Goal: Find specific page/section: Find specific page/section

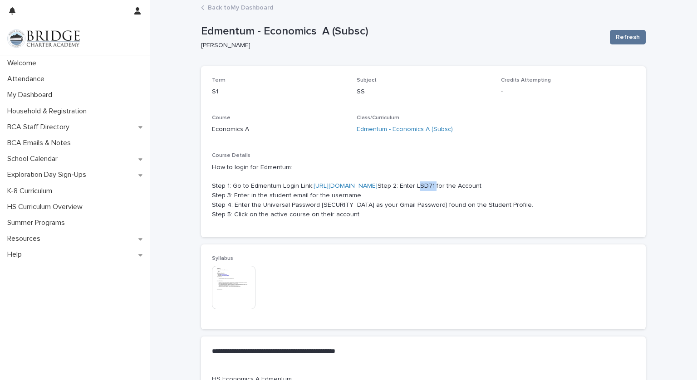
click at [355, 183] on link "[URL][DOMAIN_NAME]" at bounding box center [346, 186] width 64 height 6
click at [93, 123] on div "BCA Staff Directory" at bounding box center [75, 127] width 150 height 16
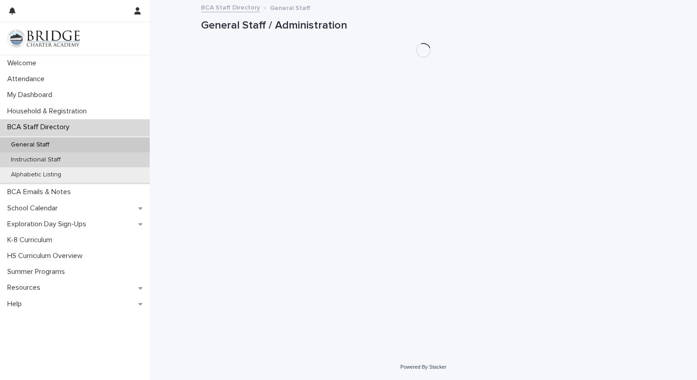
click at [90, 160] on div "Instructional Staff" at bounding box center [75, 160] width 150 height 15
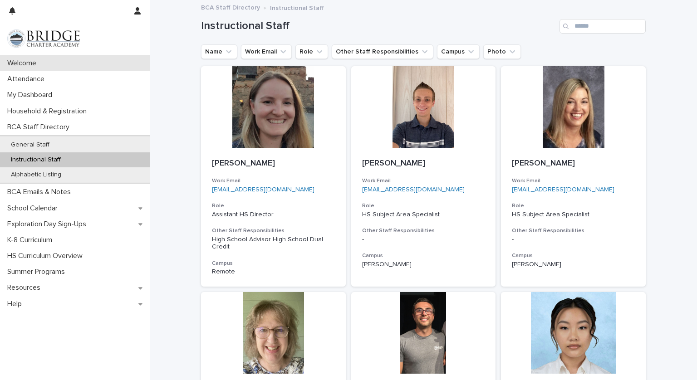
click at [15, 64] on p "Welcome" at bounding box center [24, 63] width 40 height 9
